Goal: Register for event/course

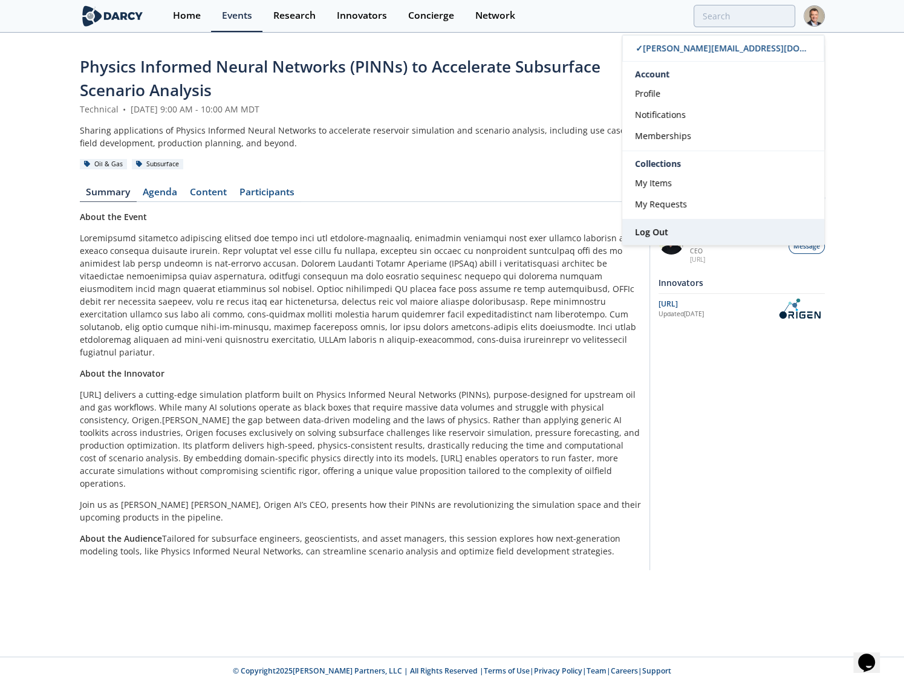
click at [662, 235] on span "Log Out" at bounding box center [651, 231] width 33 height 11
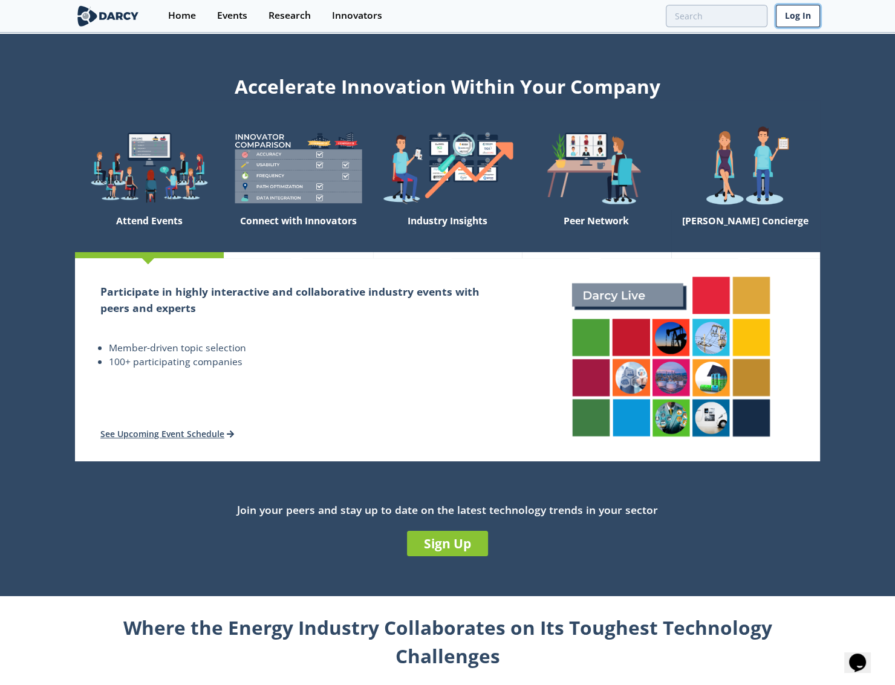
click at [805, 16] on link "Log In" at bounding box center [798, 16] width 44 height 22
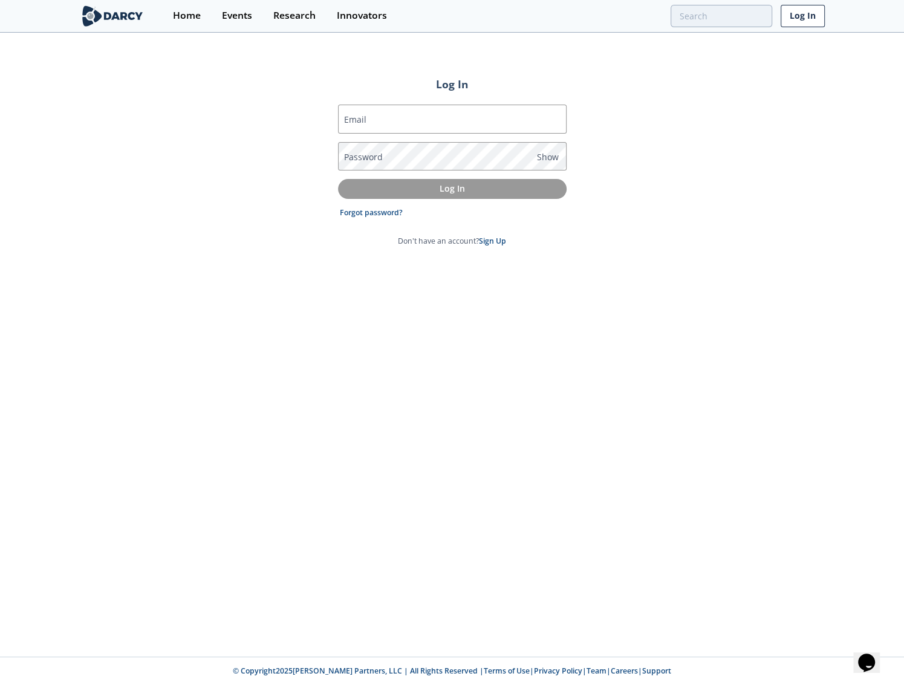
type input "[PERSON_NAME][EMAIL_ADDRESS][DOMAIN_NAME]"
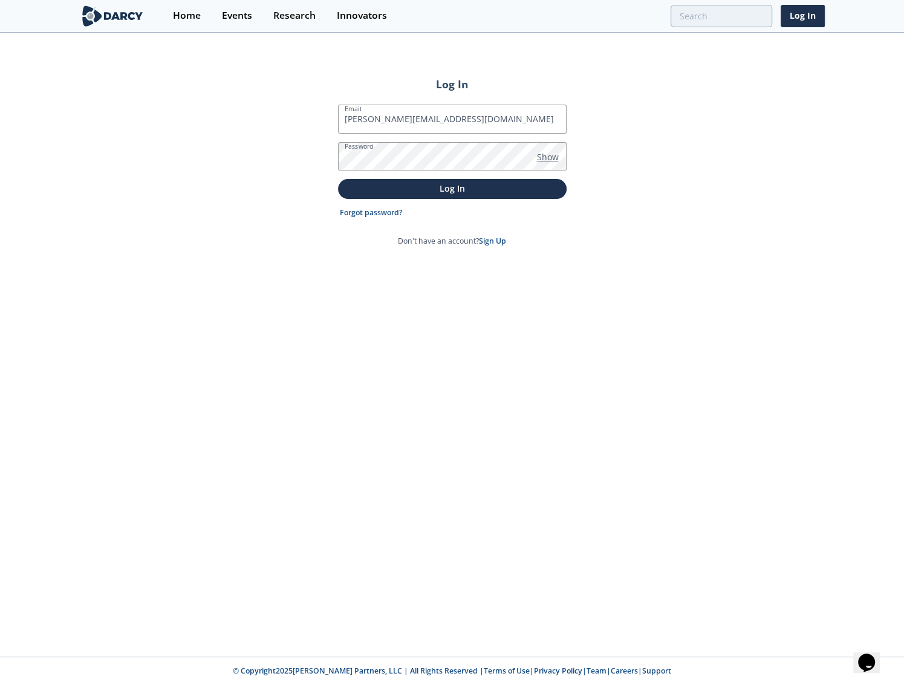
click at [547, 157] on span "Show" at bounding box center [548, 157] width 22 height 13
click at [470, 189] on p "Log In" at bounding box center [452, 188] width 212 height 13
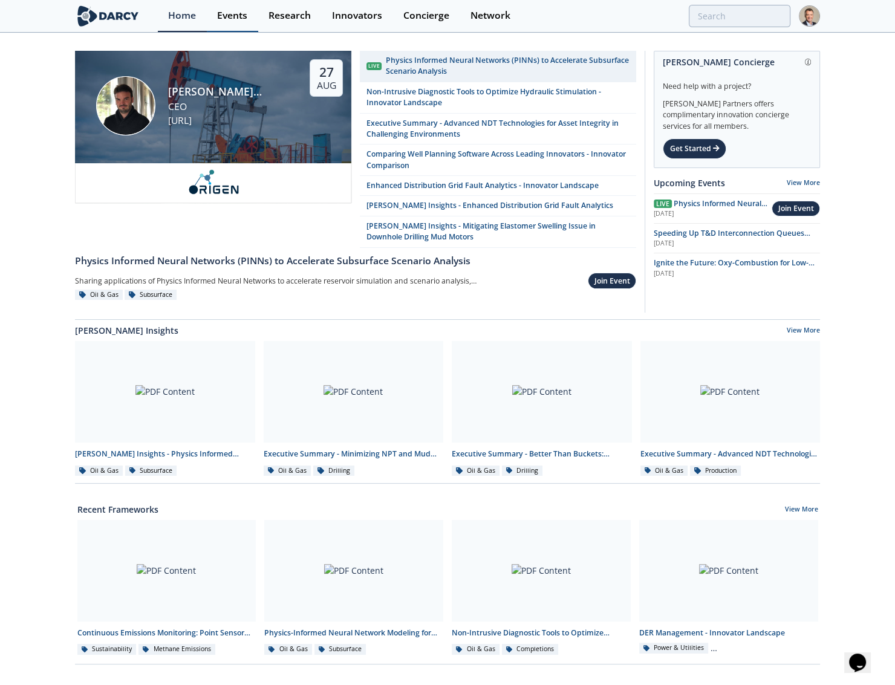
click at [233, 15] on div "Events" at bounding box center [232, 16] width 30 height 10
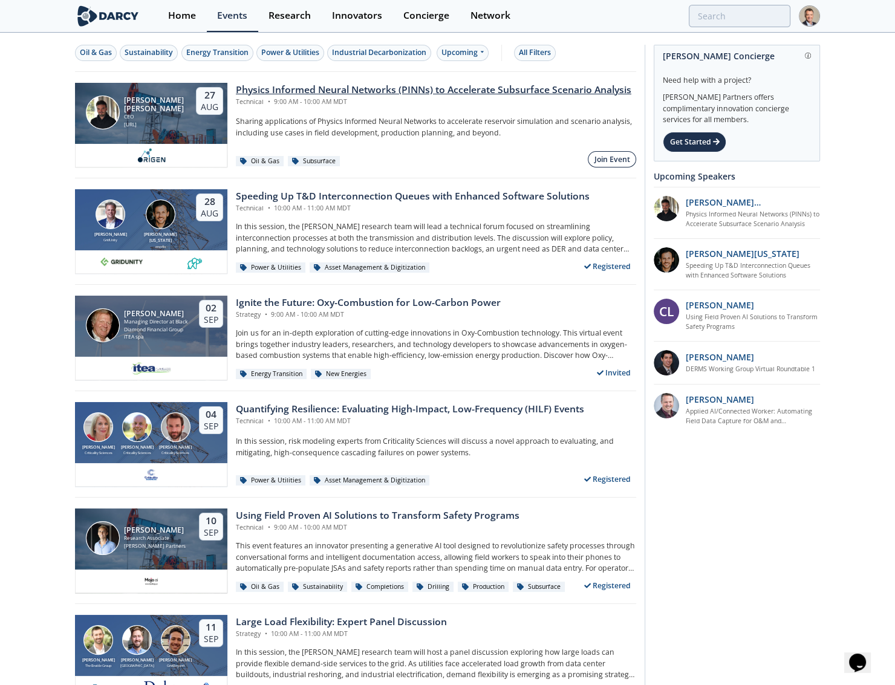
click at [609, 155] on div "Join Event" at bounding box center [612, 159] width 36 height 11
